Goal: Contribute content

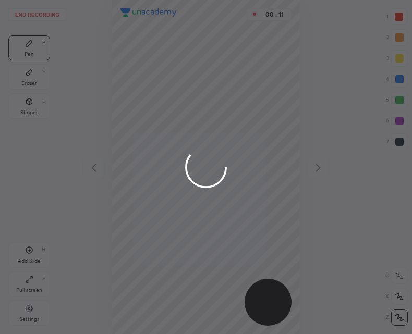
scroll to position [334, 245]
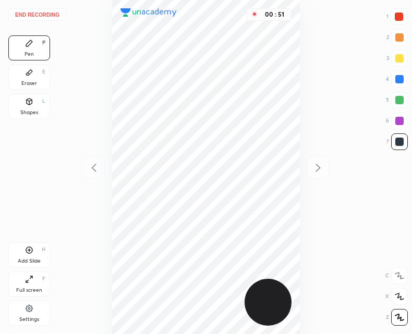
click at [35, 76] on div "Eraser E" at bounding box center [29, 77] width 42 height 25
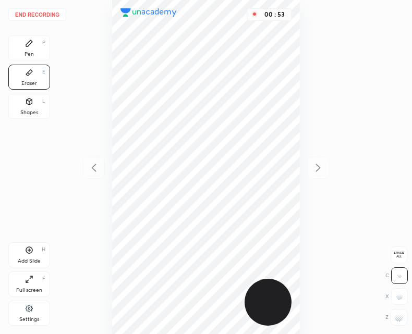
click at [38, 38] on div "Pen P" at bounding box center [29, 47] width 42 height 25
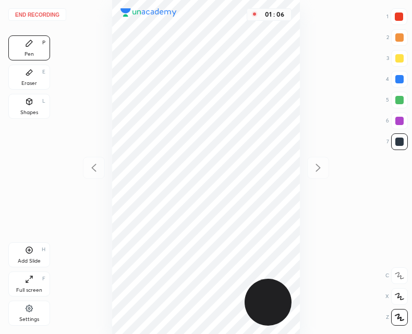
click at [27, 253] on icon at bounding box center [29, 250] width 8 height 8
click at [33, 107] on div "Shapes L" at bounding box center [29, 106] width 42 height 25
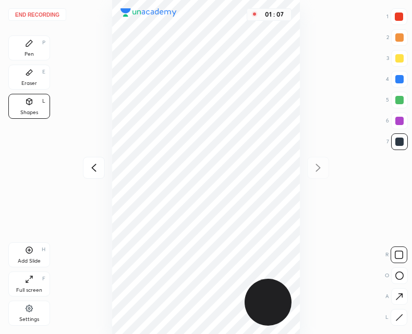
click at [28, 40] on icon at bounding box center [29, 43] width 8 height 8
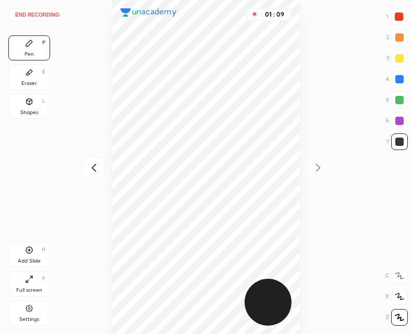
click at [41, 102] on div "Shapes L" at bounding box center [29, 106] width 42 height 25
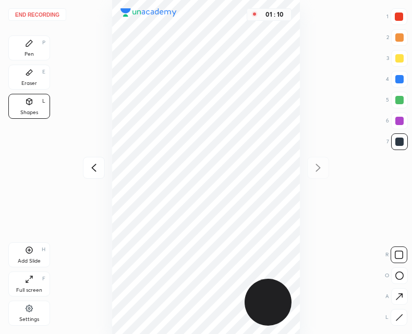
click at [401, 279] on rect at bounding box center [400, 276] width 8 height 8
click at [38, 42] on div "Pen P" at bounding box center [29, 47] width 42 height 25
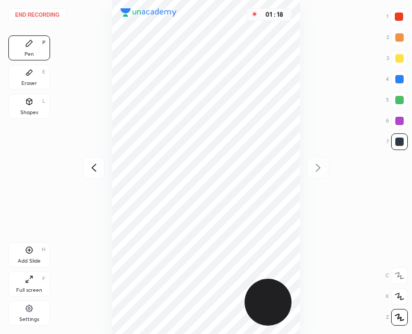
click at [32, 103] on icon at bounding box center [30, 101] width 6 height 6
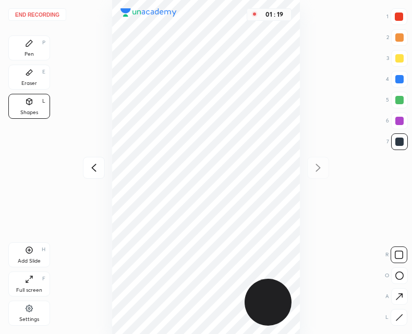
click at [392, 315] on div at bounding box center [398, 317] width 17 height 17
click at [23, 46] on div "Pen P" at bounding box center [29, 47] width 42 height 25
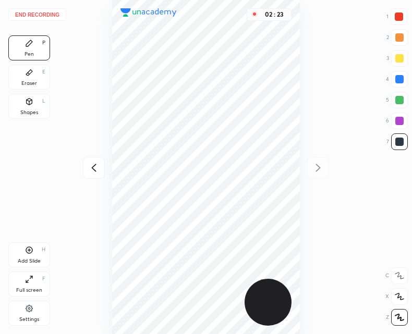
click at [27, 250] on icon at bounding box center [29, 250] width 8 height 8
click at [35, 106] on div "Shapes L" at bounding box center [29, 106] width 42 height 25
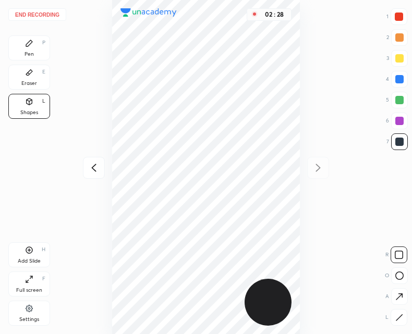
click at [399, 278] on icon at bounding box center [399, 276] width 8 height 8
click at [33, 43] on div "Pen P" at bounding box center [29, 47] width 42 height 25
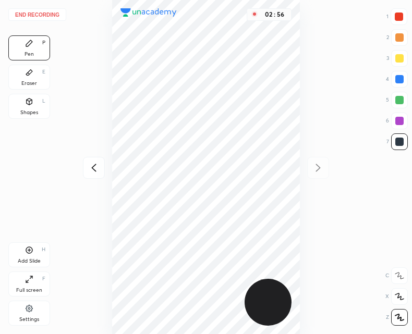
click at [91, 170] on icon at bounding box center [94, 168] width 13 height 13
click at [317, 166] on icon at bounding box center [318, 168] width 13 height 13
click at [29, 254] on icon at bounding box center [29, 250] width 8 height 8
click at [35, 104] on div "Shapes L" at bounding box center [29, 106] width 42 height 25
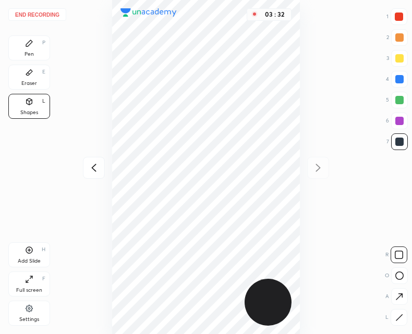
click at [396, 272] on icon at bounding box center [399, 276] width 8 height 8
click at [37, 47] on div "Pen P" at bounding box center [29, 47] width 42 height 25
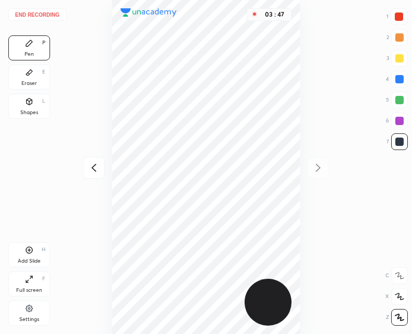
click at [44, 101] on div "L" at bounding box center [43, 100] width 3 height 5
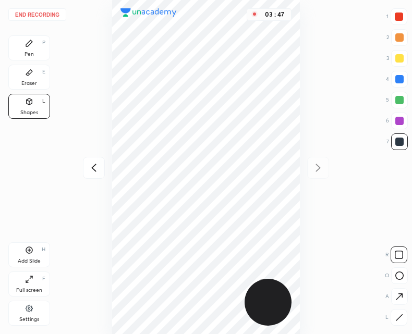
click at [398, 313] on div at bounding box center [398, 317] width 17 height 17
click at [38, 43] on div "Pen P" at bounding box center [29, 47] width 42 height 25
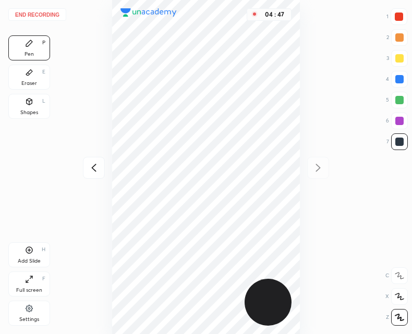
click at [29, 256] on div "Add Slide H" at bounding box center [29, 254] width 42 height 25
click at [32, 102] on icon at bounding box center [29, 101] width 8 height 8
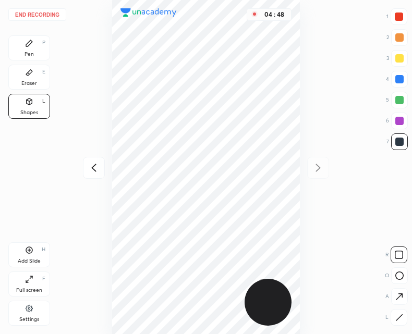
click at [396, 274] on icon at bounding box center [399, 276] width 8 height 8
click at [395, 318] on icon at bounding box center [399, 318] width 8 height 8
click at [39, 47] on div "Pen P" at bounding box center [29, 47] width 42 height 25
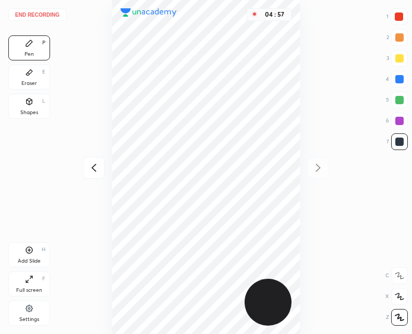
click at [31, 253] on icon at bounding box center [29, 250] width 7 height 7
click at [81, 181] on div "End recording 1 2 3 4 5 6 7 R O A L C X Z Erase all C X Z Pen P Eraser E Shapes…" at bounding box center [206, 167] width 412 height 334
click at [94, 170] on icon at bounding box center [93, 168] width 5 height 8
click at [324, 166] on icon at bounding box center [318, 168] width 13 height 13
click at [95, 166] on icon at bounding box center [94, 168] width 13 height 13
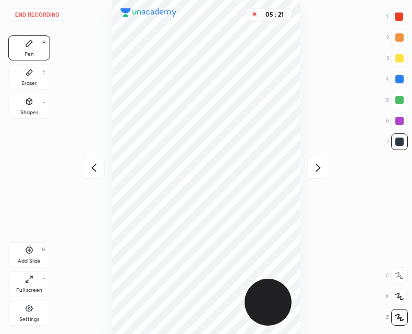
click at [319, 169] on icon at bounding box center [318, 168] width 13 height 13
click at [91, 160] on div at bounding box center [94, 168] width 22 height 22
click at [323, 159] on div at bounding box center [318, 168] width 22 height 22
click at [85, 164] on div at bounding box center [94, 168] width 22 height 22
click at [317, 167] on icon at bounding box center [318, 168] width 13 height 13
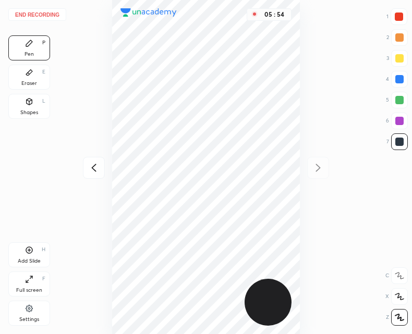
click at [110, 164] on div "05 : 54" at bounding box center [205, 167] width 245 height 334
click at [93, 167] on icon at bounding box center [93, 168] width 5 height 8
click at [33, 107] on div "Shapes L" at bounding box center [29, 106] width 42 height 25
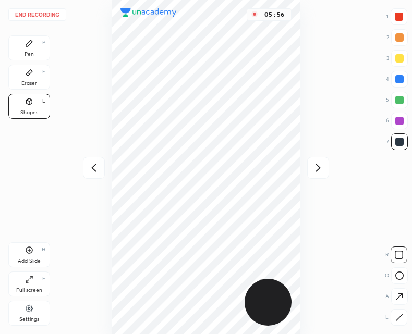
click at [397, 275] on icon at bounding box center [399, 276] width 8 height 8
click at [25, 44] on icon at bounding box center [29, 43] width 8 height 8
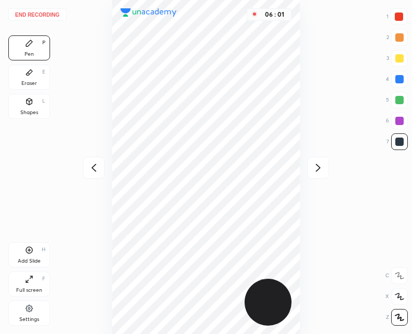
click at [32, 100] on icon at bounding box center [30, 101] width 6 height 6
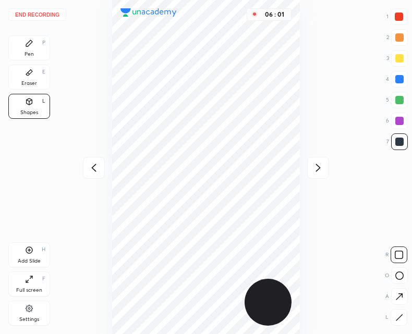
click at [396, 276] on rect at bounding box center [400, 276] width 8 height 8
click at [402, 278] on rect at bounding box center [400, 276] width 8 height 8
click at [33, 48] on div "Pen P" at bounding box center [29, 47] width 42 height 25
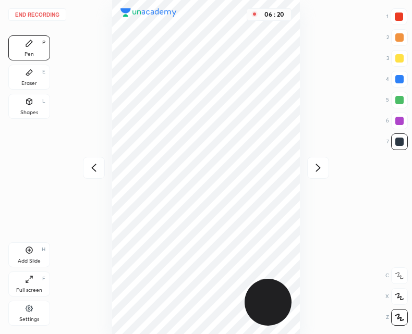
click at [400, 16] on div at bounding box center [399, 17] width 8 height 8
click at [406, 322] on div at bounding box center [399, 317] width 17 height 17
click at [36, 104] on div "Shapes L" at bounding box center [29, 106] width 42 height 25
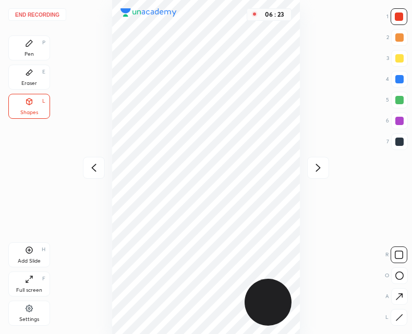
click at [405, 320] on div at bounding box center [398, 317] width 17 height 17
click at [27, 41] on icon at bounding box center [29, 43] width 8 height 8
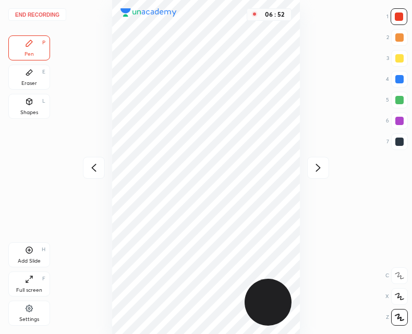
click at [42, 15] on button "End recording" at bounding box center [37, 14] width 58 height 13
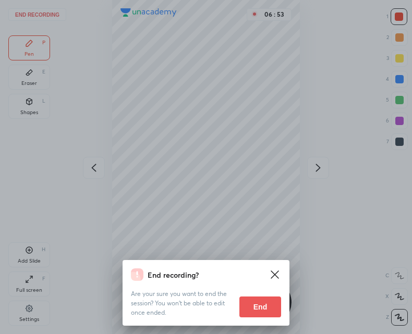
click at [267, 307] on button "End" at bounding box center [260, 307] width 42 height 21
